Goal: Go to known website: Access a specific website the user already knows

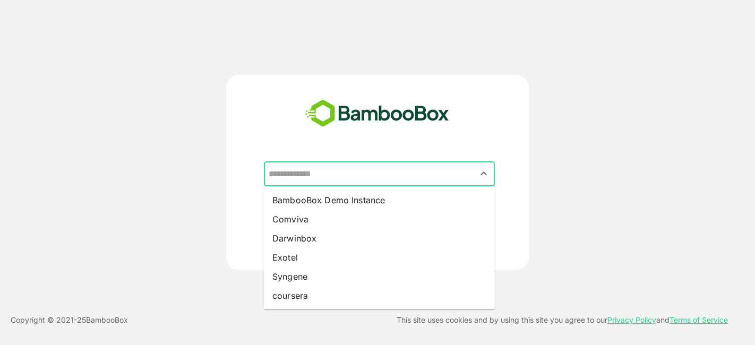
click at [370, 167] on input "text" at bounding box center [379, 174] width 227 height 20
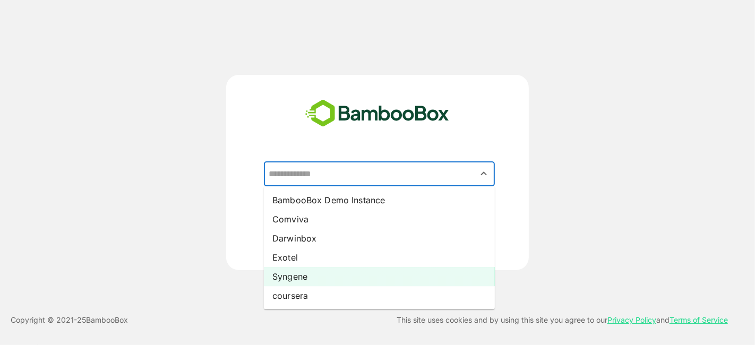
click at [306, 280] on li "Syngene" at bounding box center [379, 276] width 231 height 19
type input "*******"
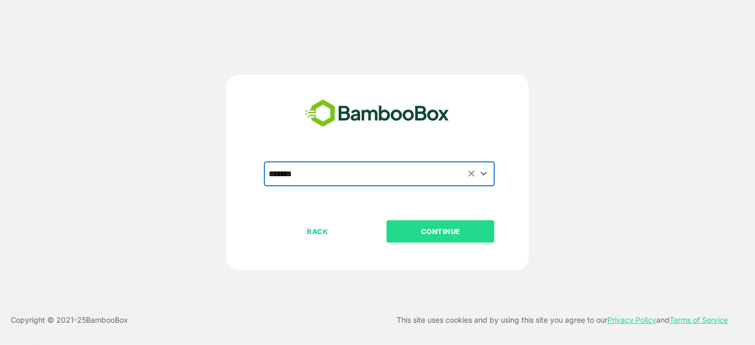
click at [430, 236] on p "CONTINUE" at bounding box center [440, 232] width 106 height 12
